Goal: Transaction & Acquisition: Purchase product/service

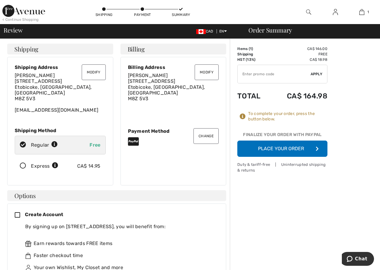
click at [99, 72] on button "Modify" at bounding box center [94, 72] width 24 height 16
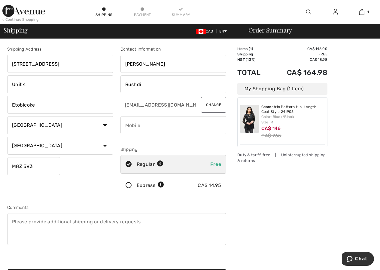
drag, startPoint x: 147, startPoint y: 86, endPoint x: -71, endPoint y: 65, distance: 219.0
click at [0, 65] on html "We value your privacy We use cookies to enhance your browsing experience, serve…" at bounding box center [190, 135] width 380 height 270
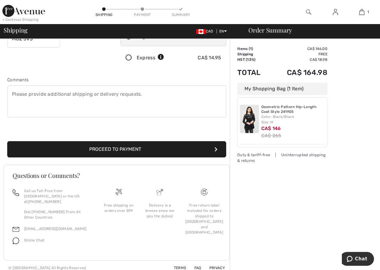
type input "Meddows-Taylor"
click at [131, 151] on button "Proceed to Payment" at bounding box center [116, 149] width 219 height 16
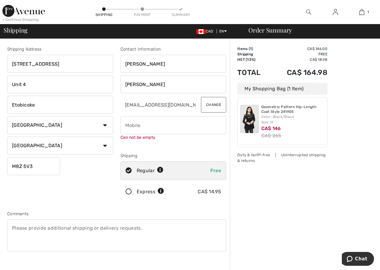
click at [132, 118] on input "phone" at bounding box center [174, 125] width 106 height 18
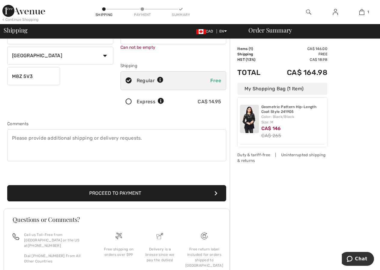
scroll to position [90, 0]
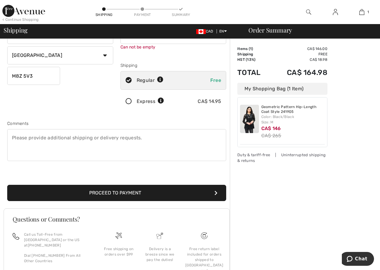
type input "6472811587"
click at [121, 198] on button "Proceed to Payment" at bounding box center [116, 193] width 219 height 16
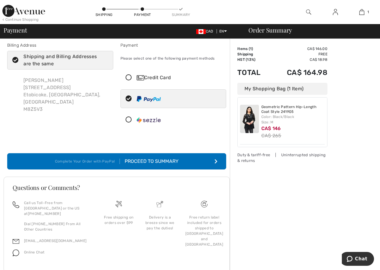
scroll to position [16, 0]
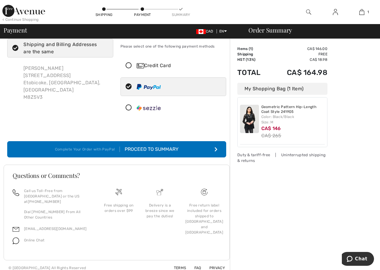
click at [143, 149] on div "Proceed to Summary" at bounding box center [149, 148] width 59 height 7
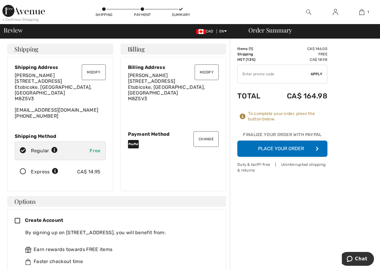
click at [292, 148] on button "Place Your Order" at bounding box center [282, 148] width 90 height 16
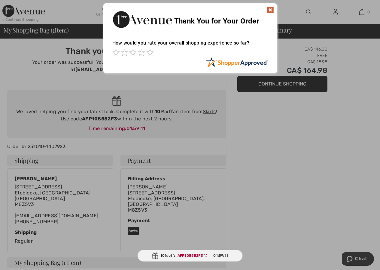
click at [268, 11] on img at bounding box center [270, 9] width 7 height 7
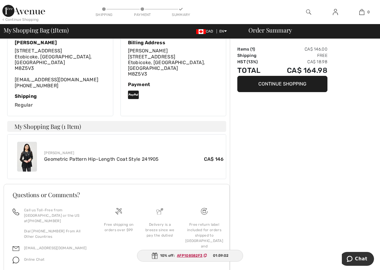
scroll to position [149, 0]
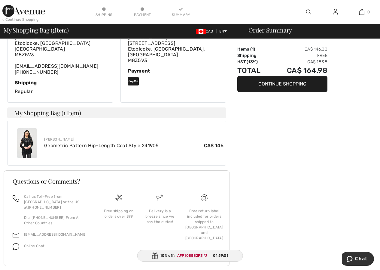
click at [25, 136] on img at bounding box center [27, 143] width 20 height 30
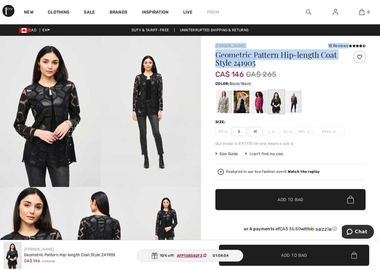
drag, startPoint x: 213, startPoint y: 45, endPoint x: 275, endPoint y: 62, distance: 64.1
click at [275, 62] on div "Joseph Ribkoff 15 Reviews 15 Reviews Geometric Pattern Hip-length Coat Style 24…" at bounding box center [290, 212] width 179 height 353
copy div "Joseph Ribkoff 15 Reviews 15 Reviews Geometric Pattern Hip-length Coat Style 24…"
